Goal: Find specific page/section: Find specific page/section

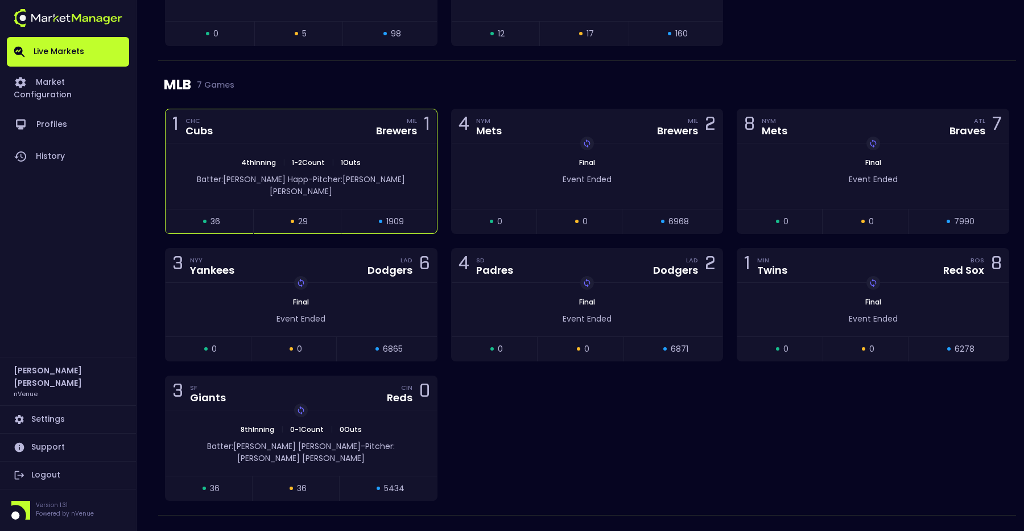
scroll to position [2659, 0]
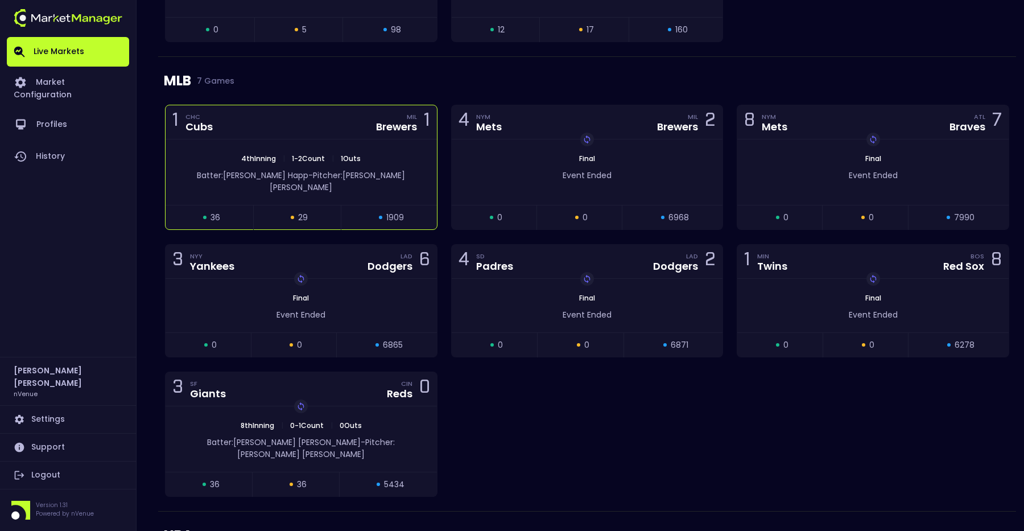
click at [300, 170] on span "Pitcher: [PERSON_NAME]" at bounding box center [337, 181] width 135 height 23
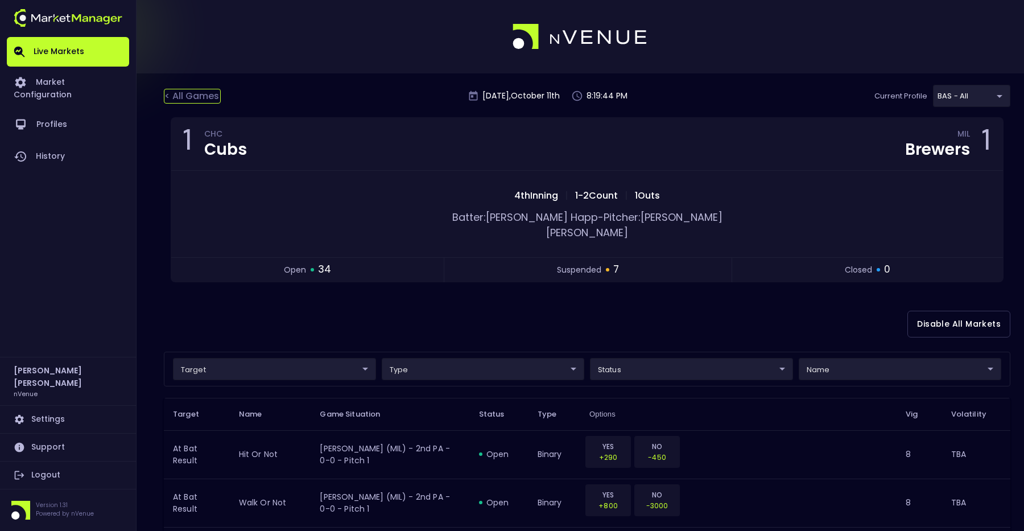
click at [205, 94] on div "< All Games" at bounding box center [192, 96] width 57 height 15
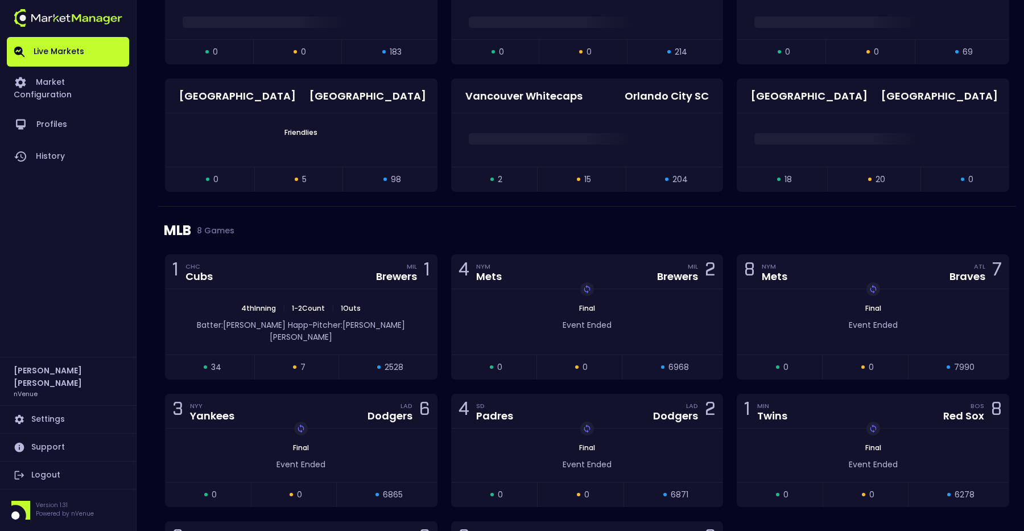
scroll to position [2783, 0]
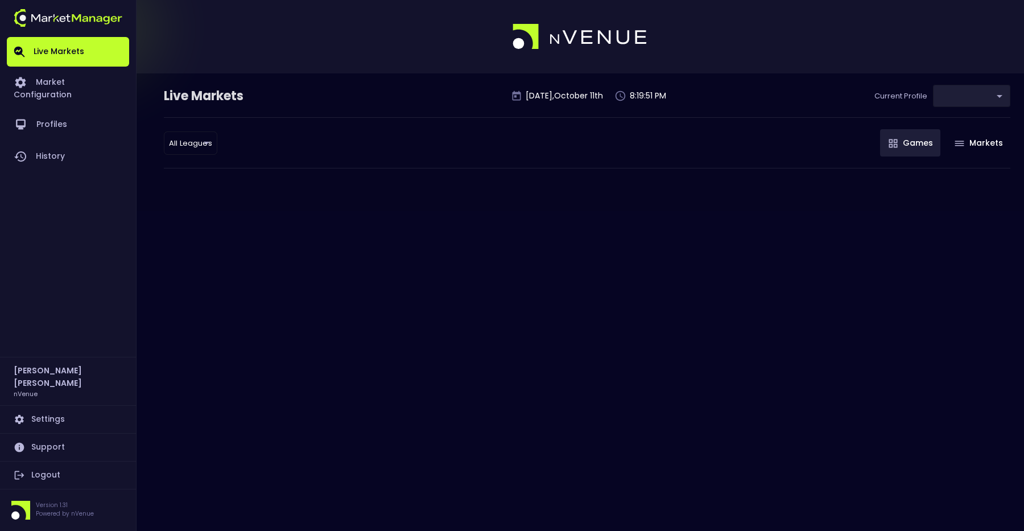
type input "0d810fa5-e353-4d9c-b11d-31f095cae871"
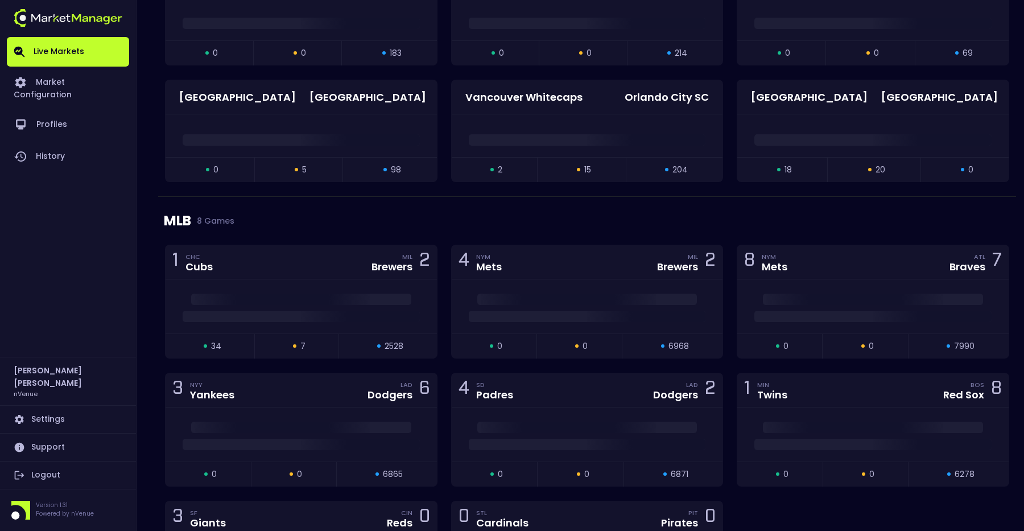
scroll to position [2616, 0]
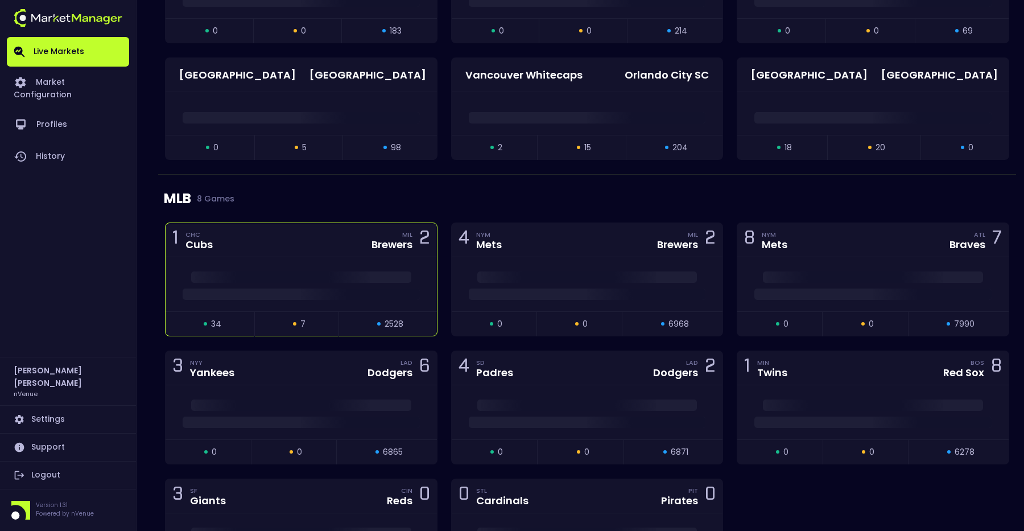
click at [308, 284] on div at bounding box center [301, 291] width 271 height 17
